Goal: Task Accomplishment & Management: Complete application form

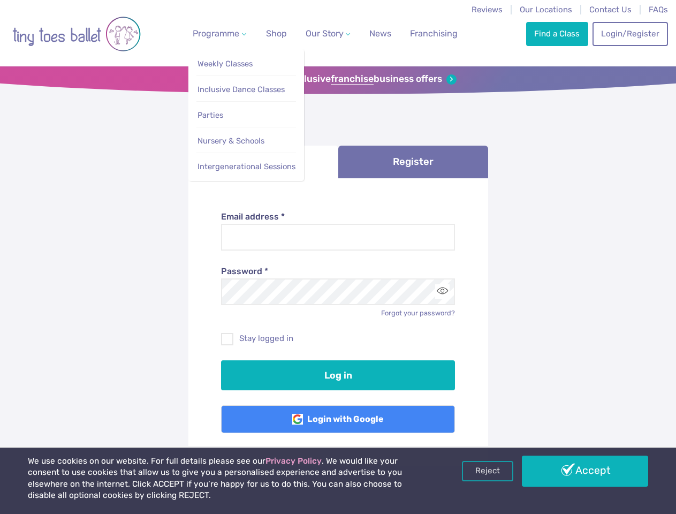
click at [217, 33] on span "Programme" at bounding box center [216, 33] width 47 height 10
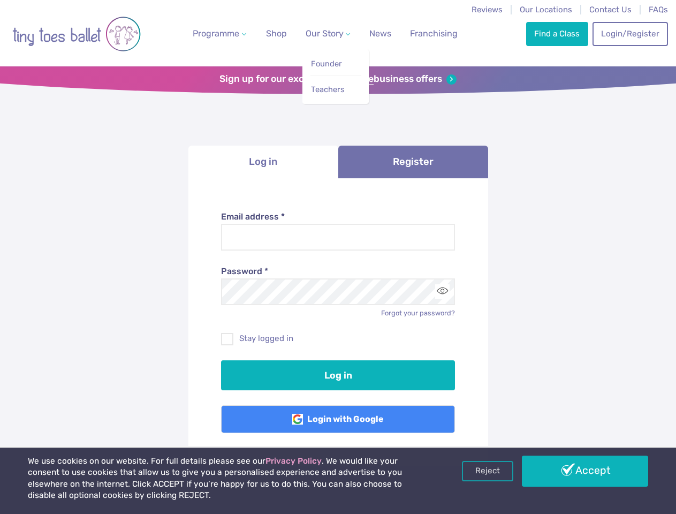
click at [319, 33] on span "Our Story" at bounding box center [325, 33] width 38 height 10
click at [338, 79] on strong "franchise" at bounding box center [352, 79] width 43 height 12
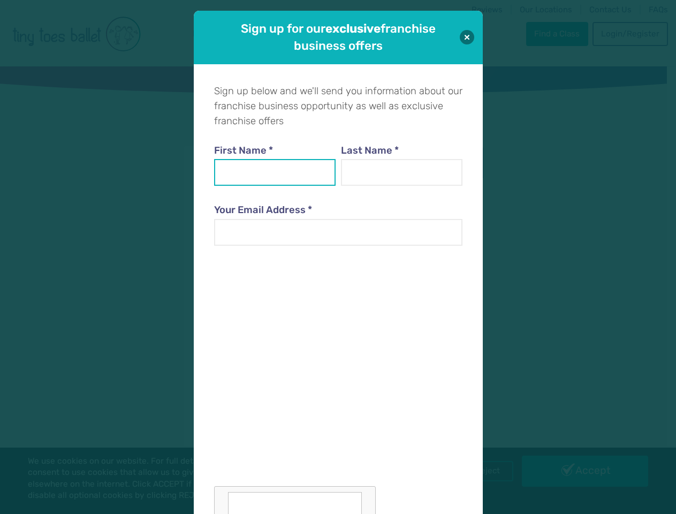
click at [263, 162] on input "First Name *" at bounding box center [275, 172] width 122 height 27
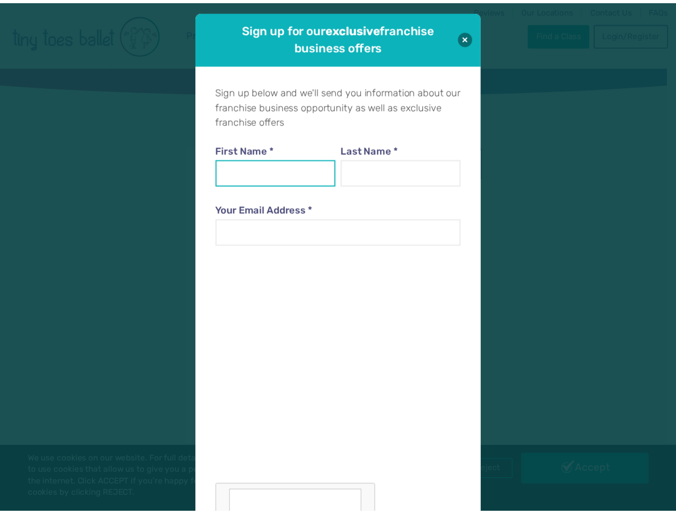
scroll to position [11, 0]
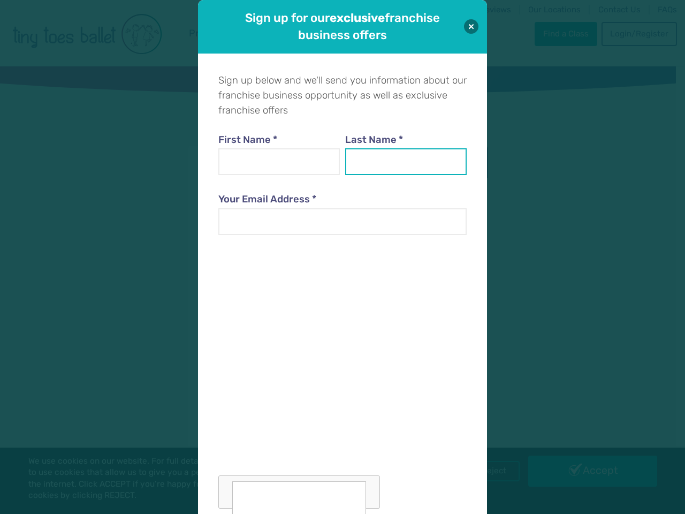
click at [413, 162] on input "Last Name *" at bounding box center [406, 161] width 122 height 27
click at [442, 291] on div at bounding box center [342, 378] width 248 height 262
click at [488, 471] on div "Sign up for our exclusive franchise business offers Sign up below and we'll sen…" at bounding box center [342, 257] width 685 height 514
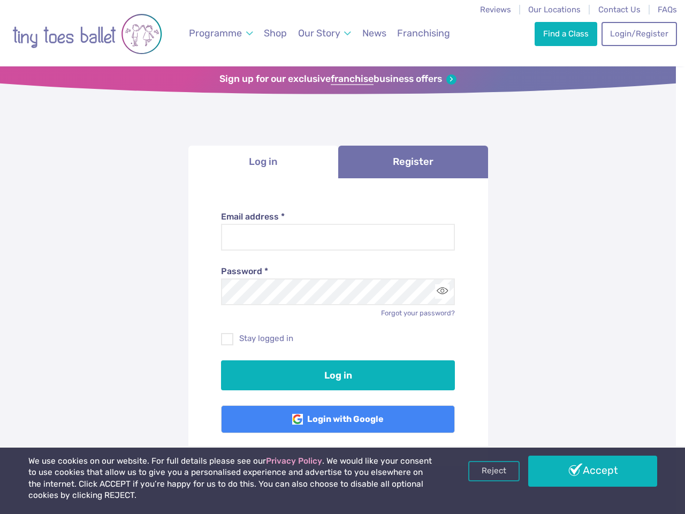
click at [585, 471] on div "Sign up for our exclusive franchise business offers Sign up below and we'll sen…" at bounding box center [342, 257] width 685 height 514
